Goal: Information Seeking & Learning: Check status

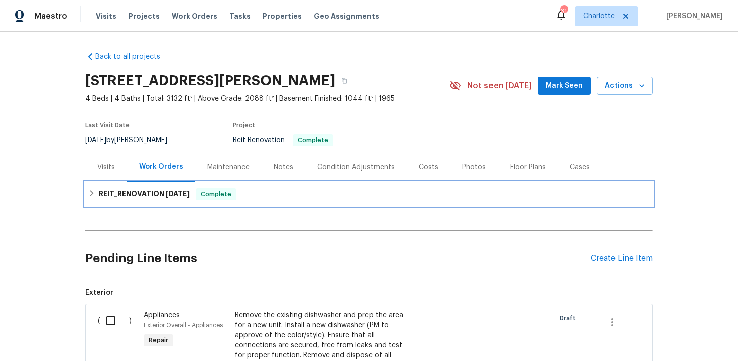
click at [391, 184] on div "REIT_RENOVATION [DATE] Complete" at bounding box center [368, 194] width 567 height 24
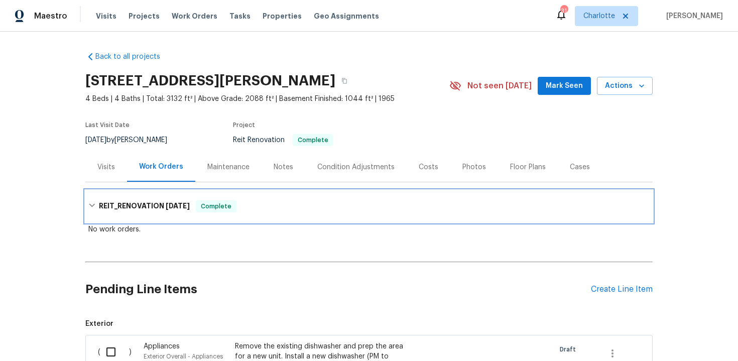
click at [362, 203] on div "REIT_RENOVATION 9/9/25 Complete" at bounding box center [368, 206] width 561 height 12
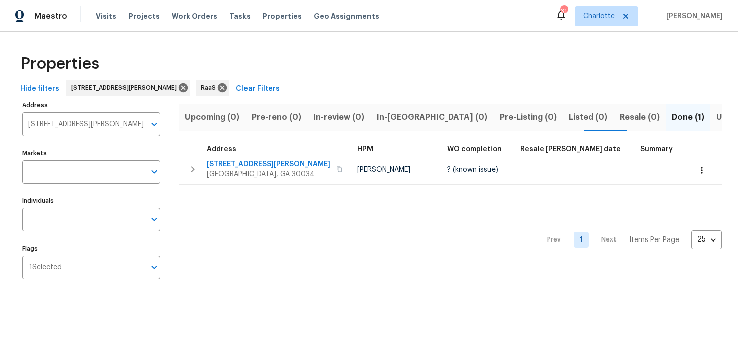
click at [101, 124] on input "3689 Laurie Woods Ln Decatur GA 30034" at bounding box center [83, 124] width 123 height 24
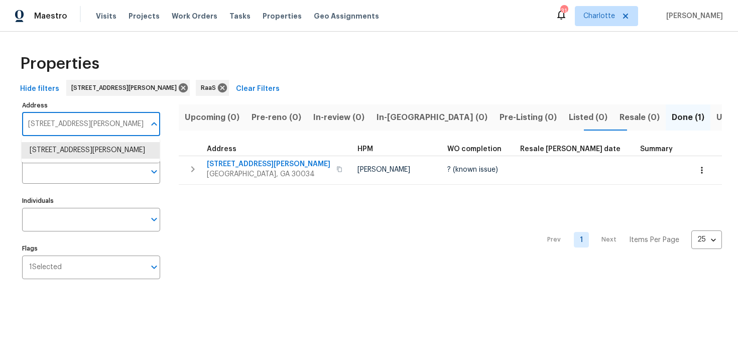
paste input "4480 Joseph Dr, Snellville, GA 30039"
type input "4480 Joseph Dr, Snellville, GA 30039"
click at [108, 154] on li "4480 Joseph Dr Snellville GA 30039" at bounding box center [91, 155] width 138 height 27
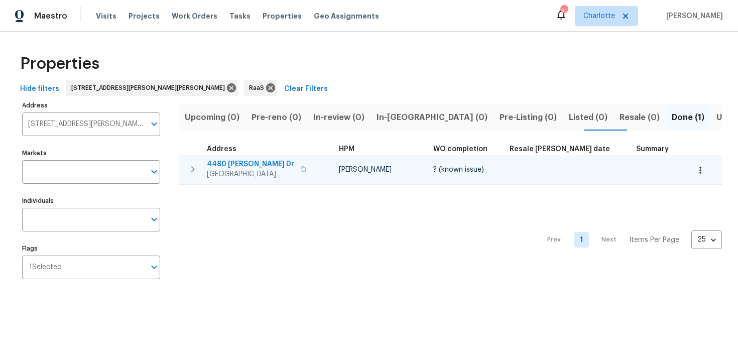
click at [309, 160] on div "4480 Joseph Dr Snellville, GA 30039" at bounding box center [263, 169] width 113 height 20
click at [300, 170] on icon "button" at bounding box center [303, 169] width 6 height 6
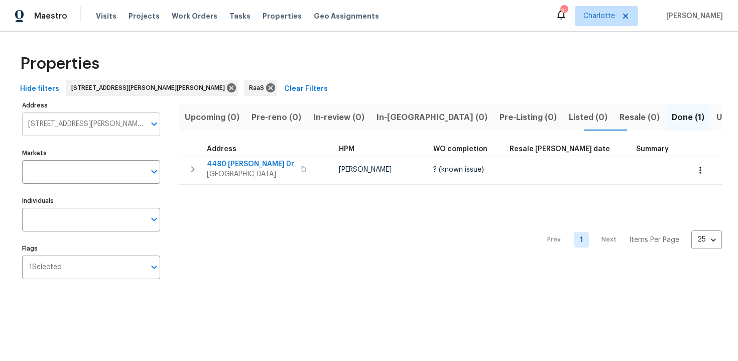
click at [108, 125] on input "4480 Joseph Dr Snellville GA 30039" at bounding box center [83, 124] width 123 height 24
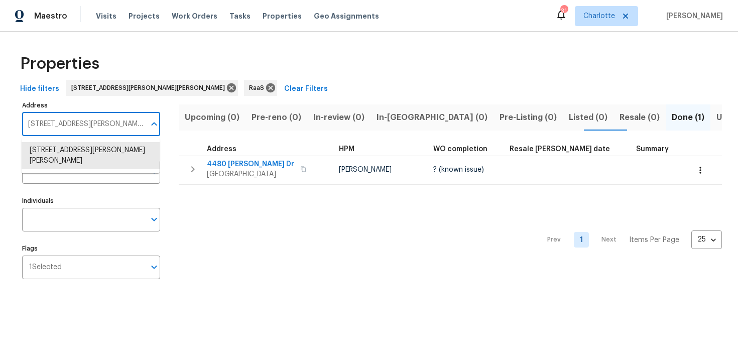
paste input "6112 Shadow Rock Ln, Lithonia, GA 30058"
type input "6112 Shadow Rock Ln, Lithonia, GA 30058"
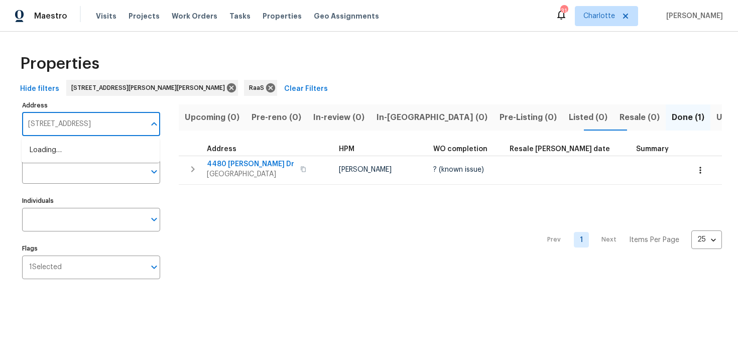
scroll to position [0, 21]
click at [113, 155] on li "6112 Shadow Rock Ln Lithonia GA 30058" at bounding box center [91, 150] width 138 height 17
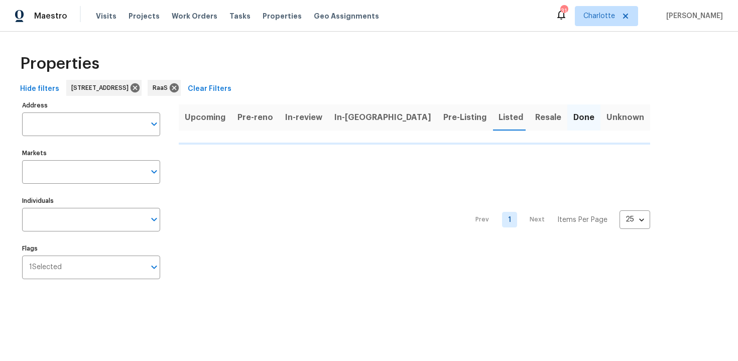
type input "6112 Shadow Rock Ln Lithonia GA 30058"
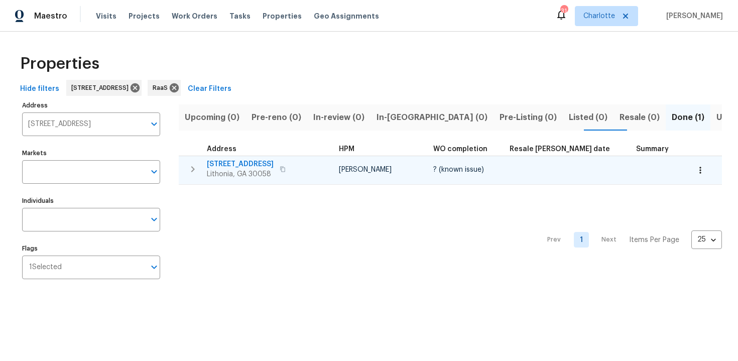
click at [311, 166] on div "6112 Shadow Rock Ln Lithonia, GA 30058" at bounding box center [263, 169] width 113 height 20
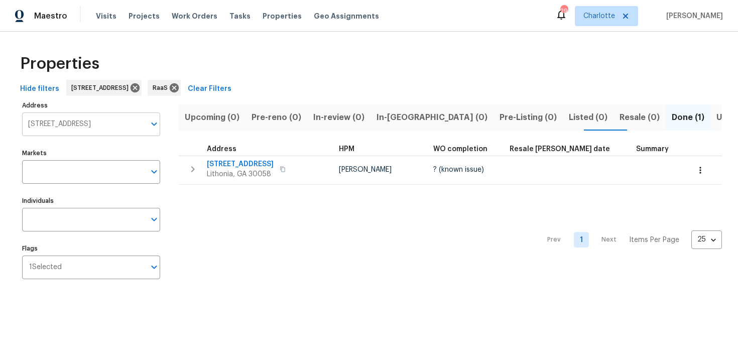
click at [92, 125] on input "6112 Shadow Rock Ln Lithonia GA 30058" at bounding box center [83, 124] width 123 height 24
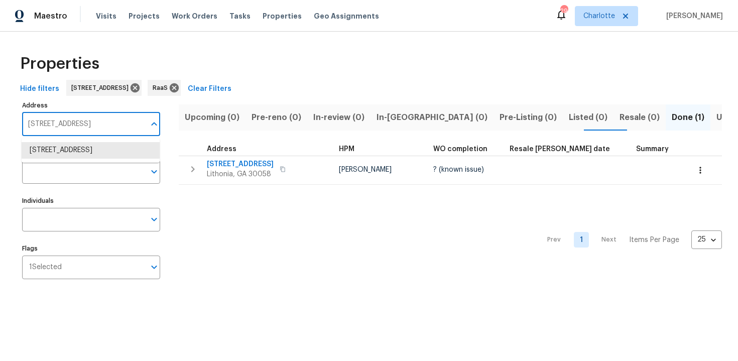
paste input "8455 Cedar Creek Rdg, Riverdale, GA 30274"
type input "8455 Cedar Creek Rdg, Riverdale, GA 30274"
click at [97, 159] on li "8455 Cedar Creek Rdg Riverdale GA 30274" at bounding box center [91, 150] width 138 height 17
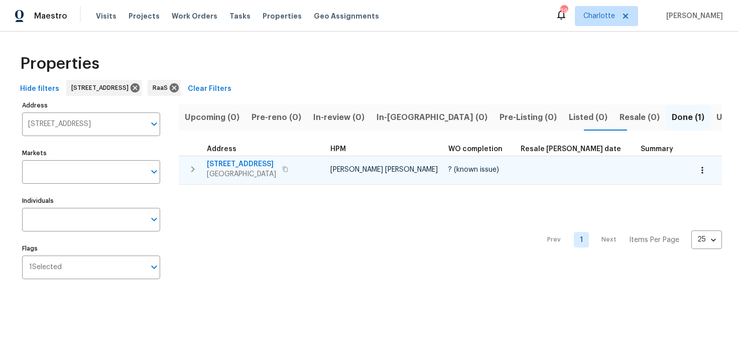
click at [314, 169] on div "8455 Cedar Creek Rdg Riverdale, GA 30274" at bounding box center [263, 169] width 113 height 20
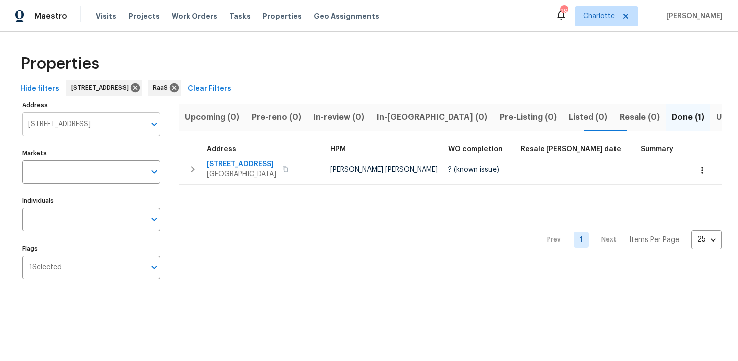
click at [63, 122] on input "8455 Cedar Creek Rdg Riverdale GA 30274" at bounding box center [83, 124] width 123 height 24
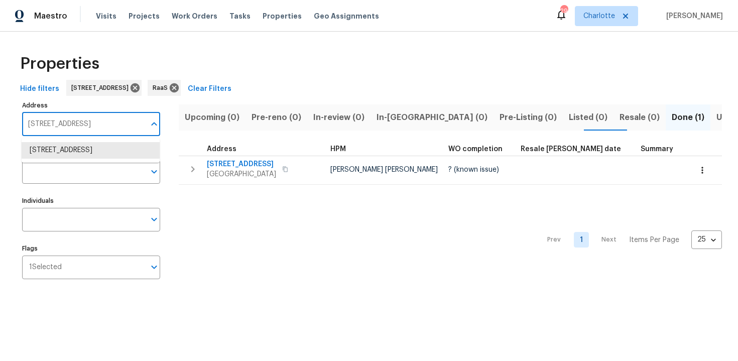
paste input "2303 Pinewood Dr, Decatur, GA 30032"
type input "2303 Pinewood Dr, Decatur, GA 30032"
click at [75, 155] on li "2303 Pinewood Dr Decatur GA 30032" at bounding box center [91, 150] width 138 height 17
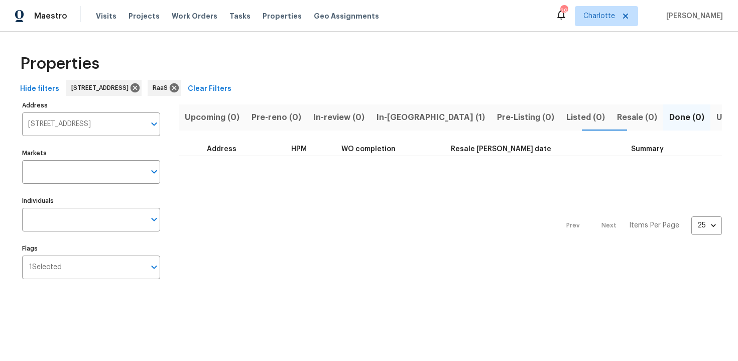
click at [378, 120] on span "In-reno (1)" at bounding box center [430, 117] width 108 height 14
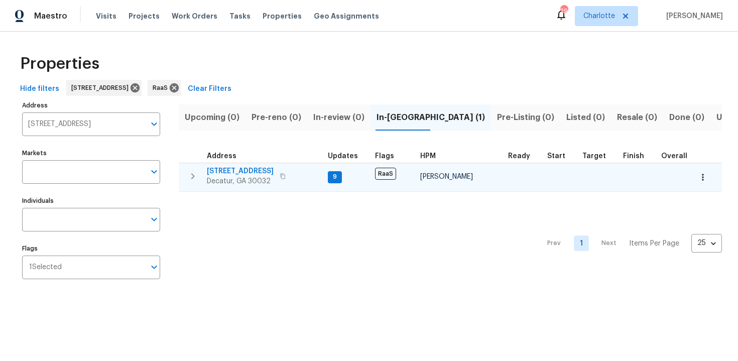
click at [305, 172] on div "2303 Pinewood Dr Decatur, GA 30032" at bounding box center [263, 176] width 113 height 20
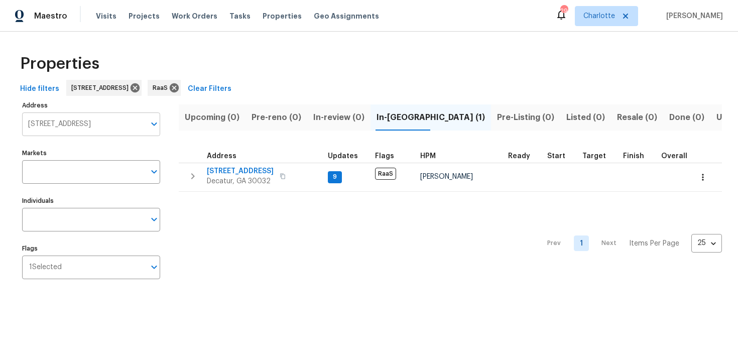
click at [89, 126] on input "2303 Pinewood Dr Decatur GA 30032" at bounding box center [83, 124] width 123 height 24
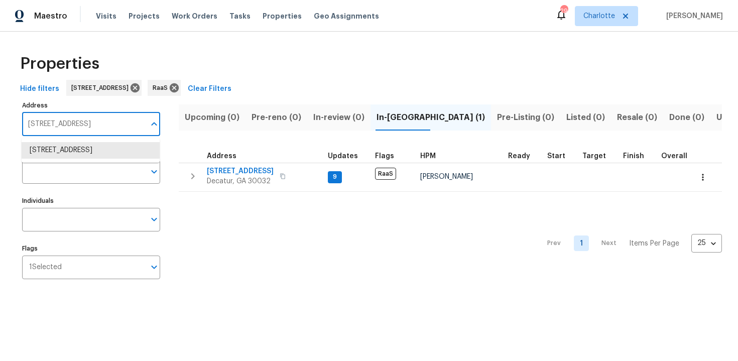
paste input "503 April Sound Ln, Frisco, TX 75033"
type input "2503 April Sound Ln, Frisco, TX 75033"
click at [91, 150] on li "2503 April Sound Ln Frisco TX 75033" at bounding box center [91, 150] width 138 height 17
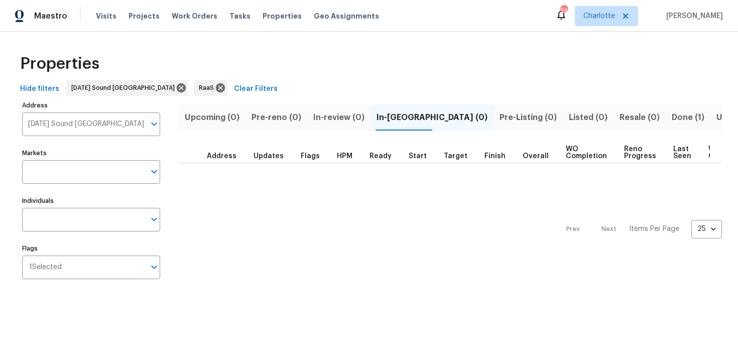
click at [672, 115] on span "Done (1)" at bounding box center [688, 117] width 33 height 14
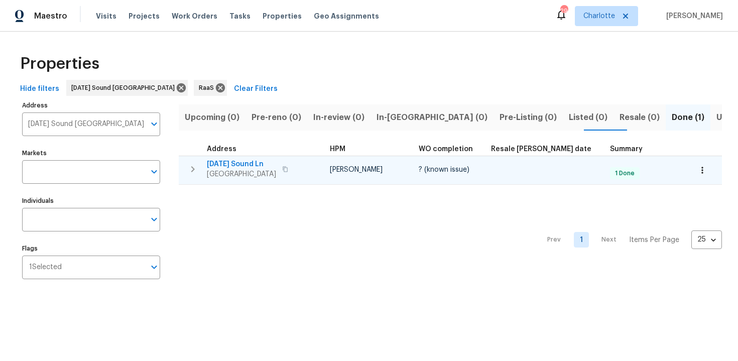
click at [311, 160] on div "2503 April Sound Ln Frisco, TX 75033" at bounding box center [263, 169] width 113 height 20
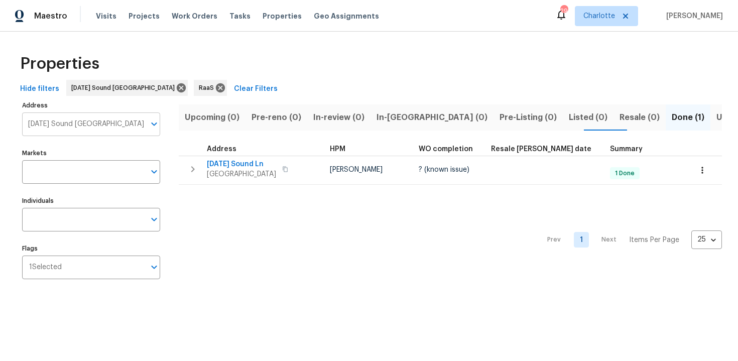
click at [76, 124] on input "2503 April Sound Ln Frisco TX 75033" at bounding box center [83, 124] width 123 height 24
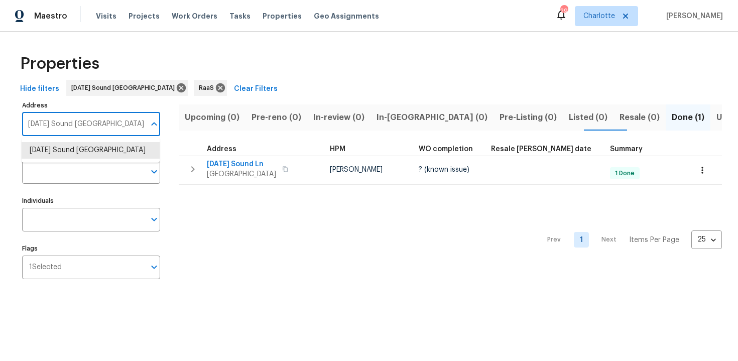
paste input "16611 SW 292nd Ter, Homestead, FL 33"
type input "16611 SW 292nd Ter, Homestead, FL 33033"
click at [79, 159] on li "16611 SW 292nd Ter Homestead FL 33033" at bounding box center [91, 150] width 138 height 17
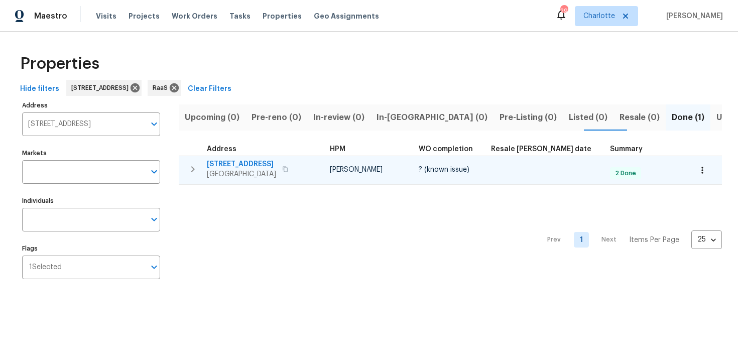
click at [314, 164] on div "16611 SW 292nd Ter Homestead, FL 33033" at bounding box center [263, 169] width 113 height 20
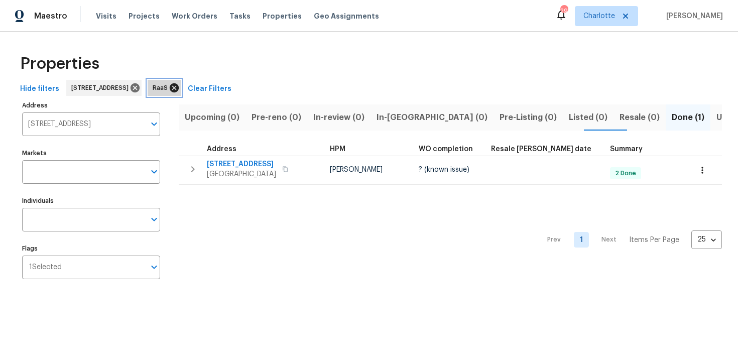
click at [180, 89] on icon at bounding box center [174, 87] width 11 height 11
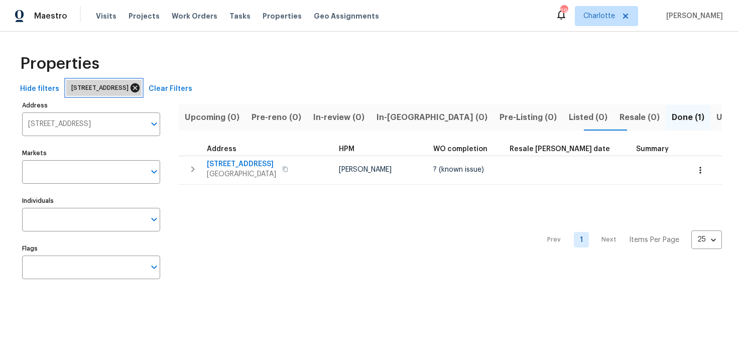
click at [141, 86] on icon at bounding box center [134, 87] width 11 height 11
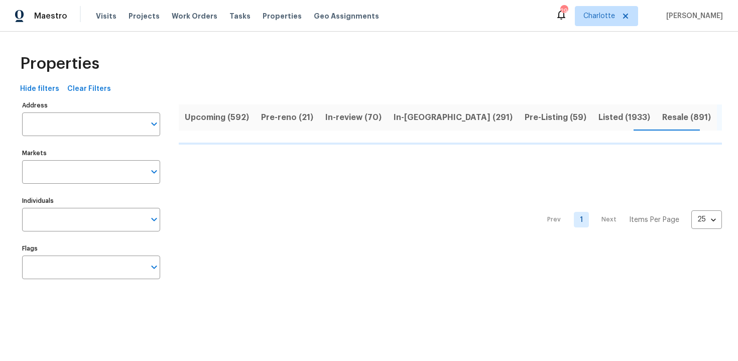
click at [221, 114] on span "Upcoming (592)" at bounding box center [217, 117] width 64 height 14
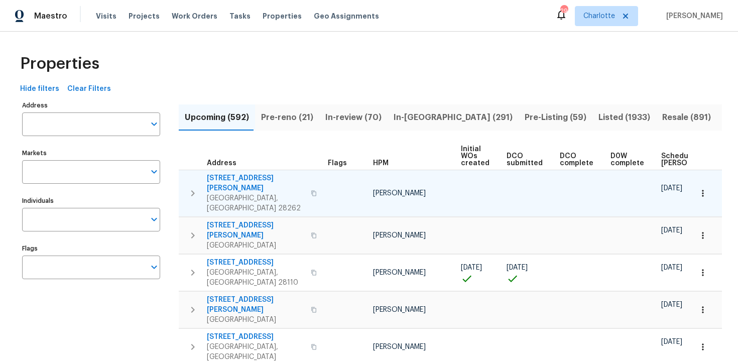
scroll to position [0, 105]
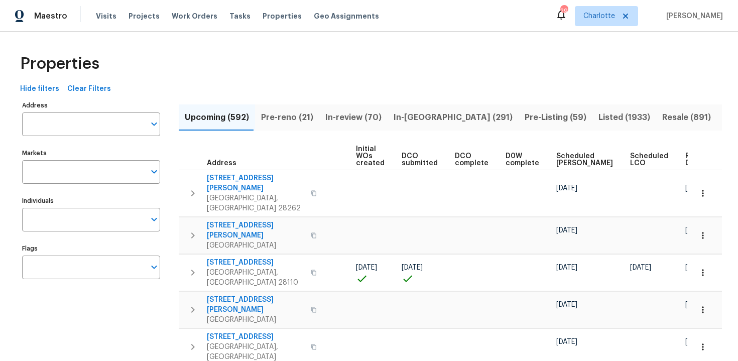
click at [685, 159] on span "Ready Date" at bounding box center [696, 160] width 22 height 14
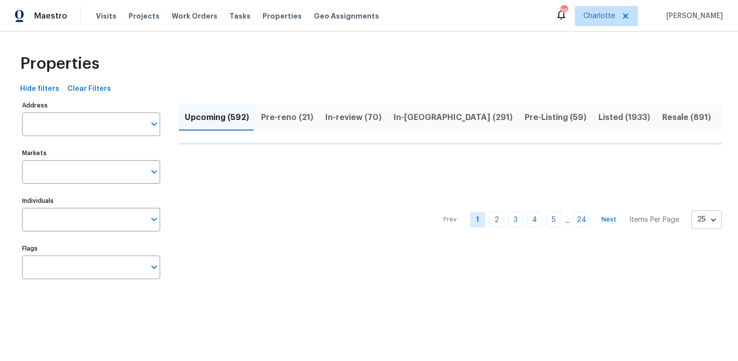
click at [705, 220] on body "Maestro Visits Projects Work Orders Tasks Properties Geo Assignments 29 Charlot…" at bounding box center [369, 152] width 738 height 305
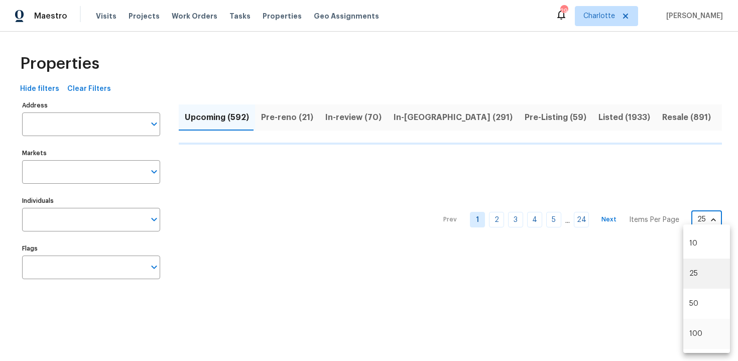
click at [699, 328] on li "100" at bounding box center [706, 334] width 47 height 30
type input "100"
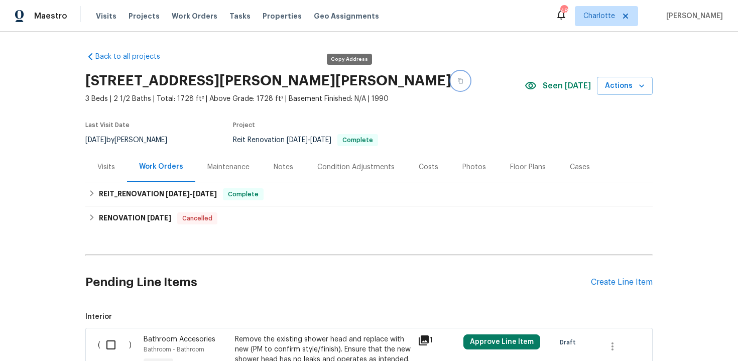
click at [457, 81] on icon "button" at bounding box center [460, 81] width 6 height 6
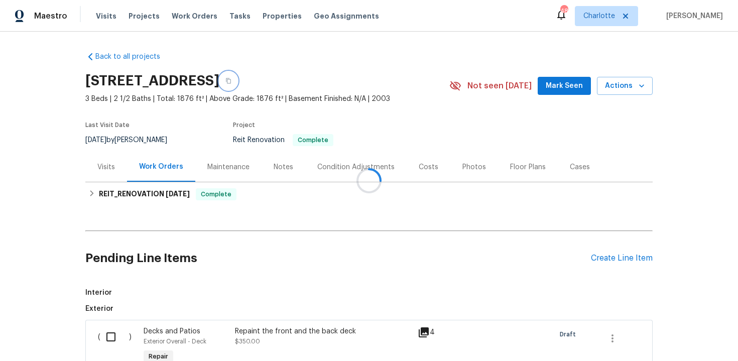
click at [231, 81] on icon "button" at bounding box center [228, 81] width 6 height 6
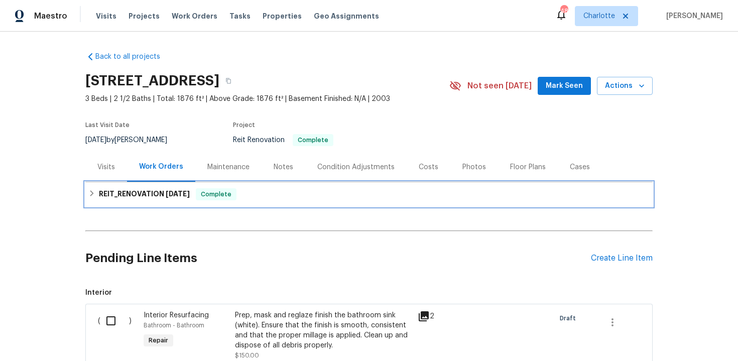
click at [283, 193] on div "REIT_RENOVATION [DATE] Complete" at bounding box center [368, 194] width 561 height 12
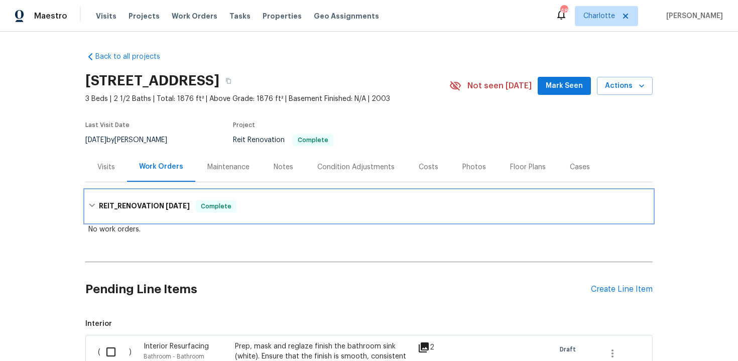
click at [283, 193] on div "REIT_RENOVATION 9/9/25 Complete" at bounding box center [368, 206] width 567 height 32
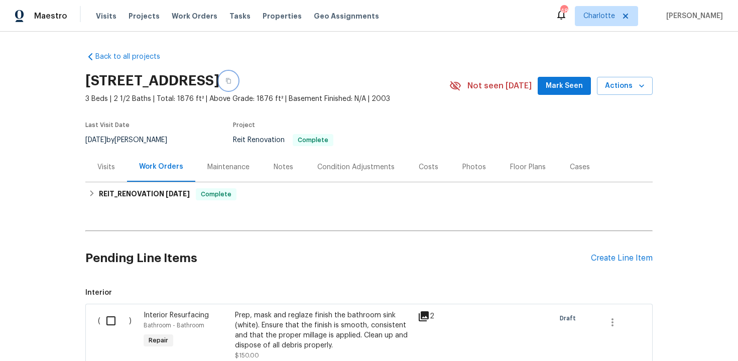
click at [231, 82] on icon "button" at bounding box center [228, 81] width 5 height 6
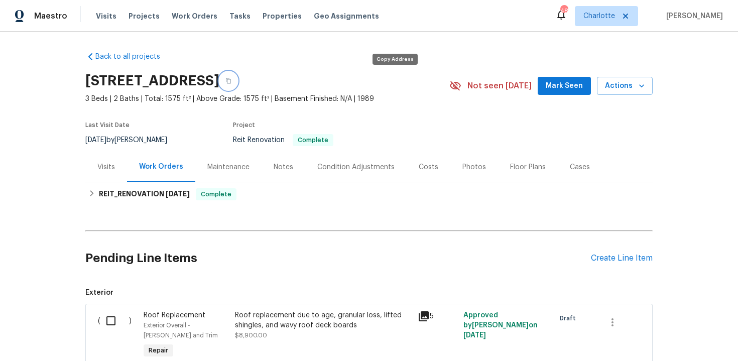
click at [231, 82] on icon "button" at bounding box center [228, 81] width 6 height 6
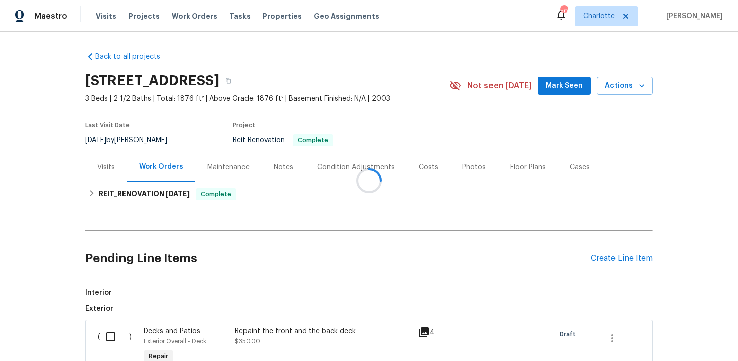
click at [377, 80] on div at bounding box center [369, 180] width 738 height 361
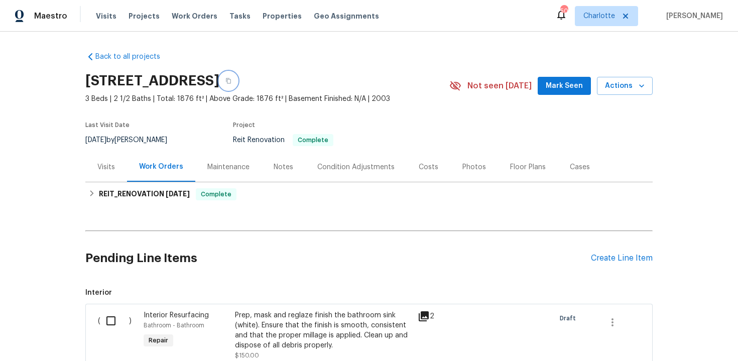
click at [231, 82] on icon "button" at bounding box center [228, 81] width 6 height 6
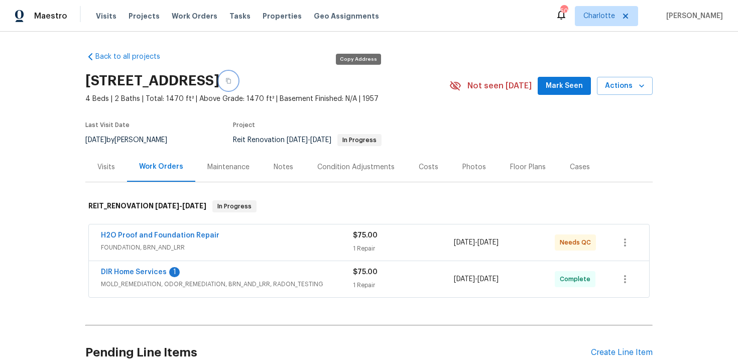
click at [231, 81] on icon "button" at bounding box center [228, 81] width 6 height 6
click at [237, 77] on button "button" at bounding box center [228, 81] width 18 height 18
click at [231, 81] on icon "button" at bounding box center [228, 81] width 6 height 6
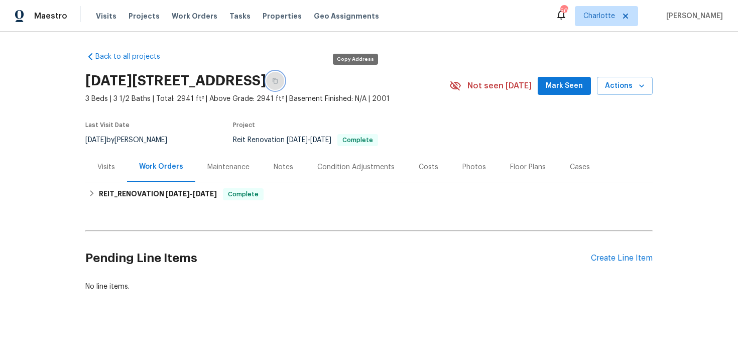
click at [278, 83] on icon "button" at bounding box center [275, 81] width 5 height 6
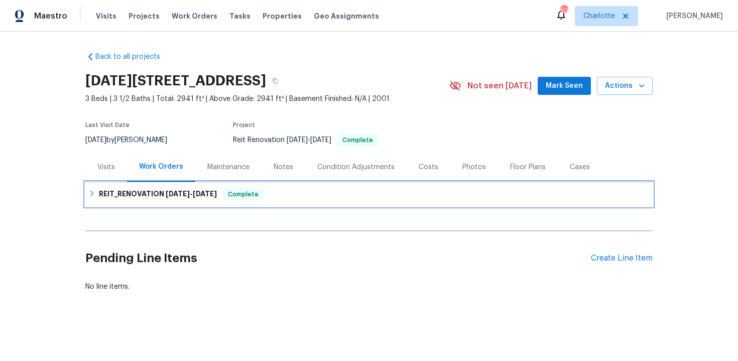
click at [395, 192] on div "REIT_RENOVATION [DATE] - [DATE] Complete" at bounding box center [368, 194] width 561 height 12
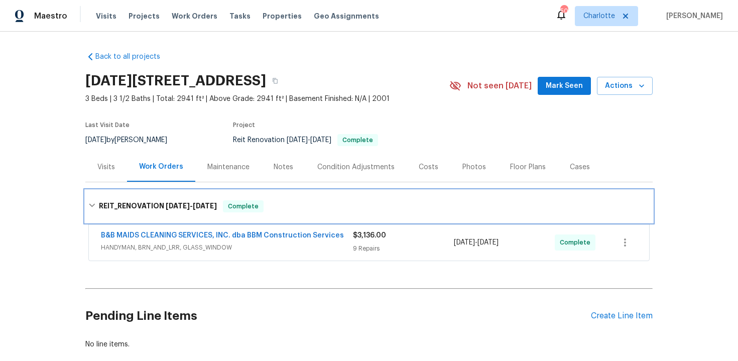
click at [395, 192] on div "REIT_RENOVATION [DATE] - [DATE] Complete" at bounding box center [368, 206] width 567 height 32
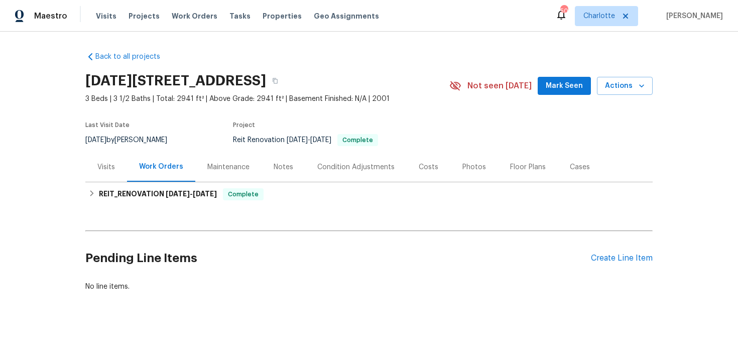
click at [420, 169] on div "Costs" at bounding box center [429, 167] width 20 height 10
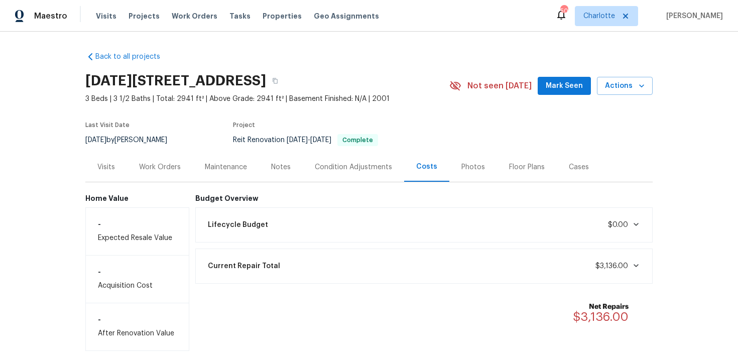
click at [165, 169] on div "Work Orders" at bounding box center [160, 167] width 42 height 10
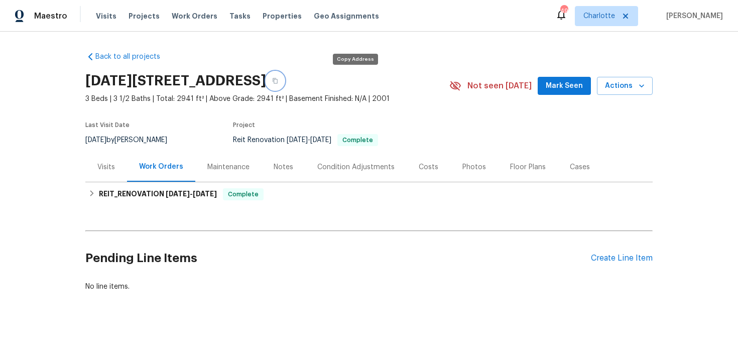
click at [278, 82] on icon "button" at bounding box center [275, 81] width 6 height 6
click at [278, 81] on icon "button" at bounding box center [275, 81] width 6 height 6
click at [411, 171] on div "Costs" at bounding box center [429, 167] width 44 height 30
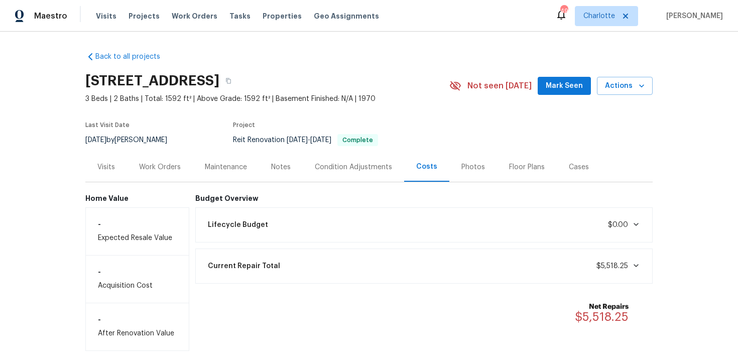
click at [166, 172] on div "Work Orders" at bounding box center [160, 167] width 66 height 30
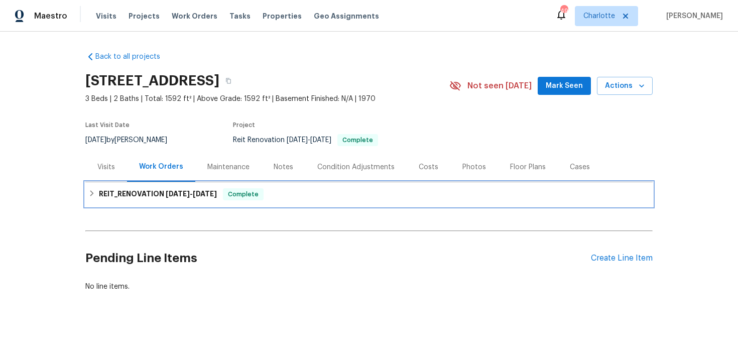
click at [282, 199] on div "REIT_RENOVATION [DATE] - [DATE] Complete" at bounding box center [368, 194] width 561 height 12
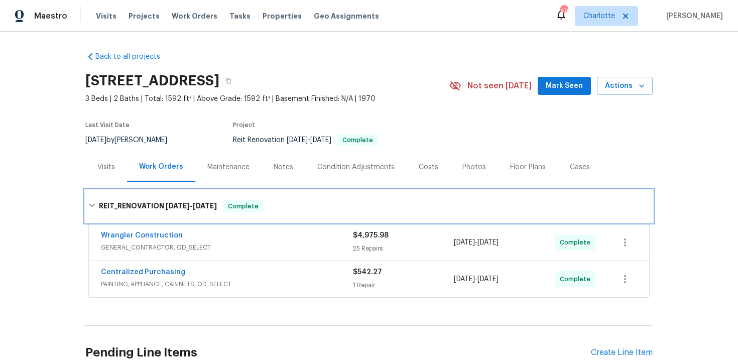
click at [310, 197] on div "REIT_RENOVATION [DATE] - [DATE] Complete" at bounding box center [368, 206] width 567 height 32
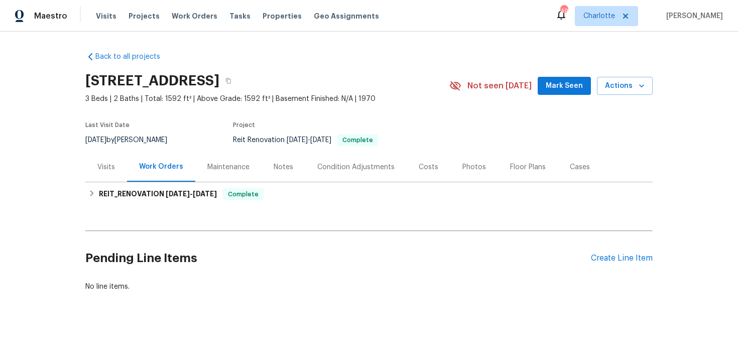
click at [415, 57] on div "Back to all projects [STREET_ADDRESS] 3 Beds | 2 Baths | Total: 1592 ft² | Abov…" at bounding box center [368, 172] width 567 height 256
click at [237, 84] on button "button" at bounding box center [228, 81] width 18 height 18
click at [237, 87] on button "button" at bounding box center [228, 81] width 18 height 18
